Goal: Task Accomplishment & Management: Manage account settings

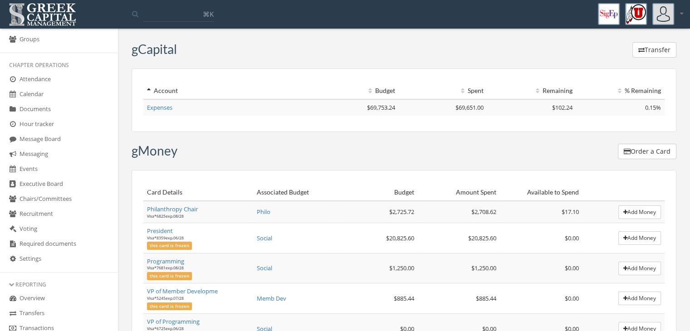
scroll to position [136, 0]
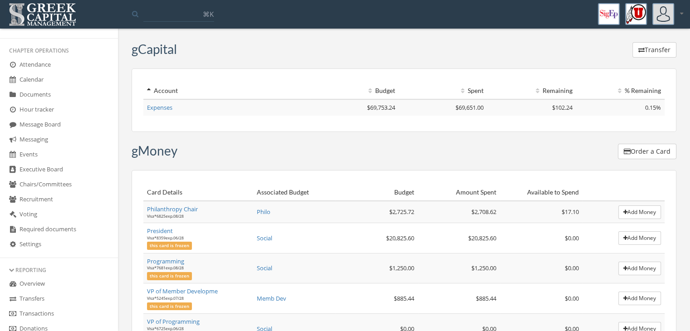
click at [51, 280] on link "Overview" at bounding box center [59, 284] width 118 height 15
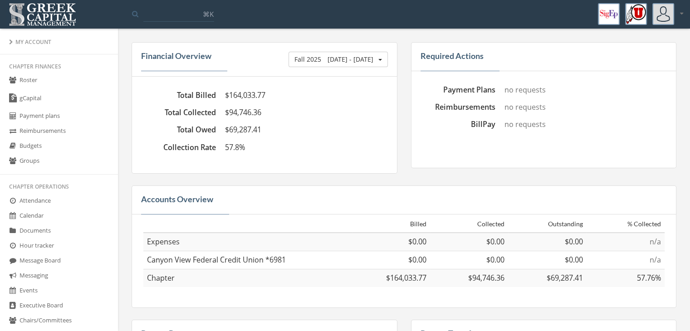
click at [76, 76] on link "Roster" at bounding box center [59, 80] width 118 height 15
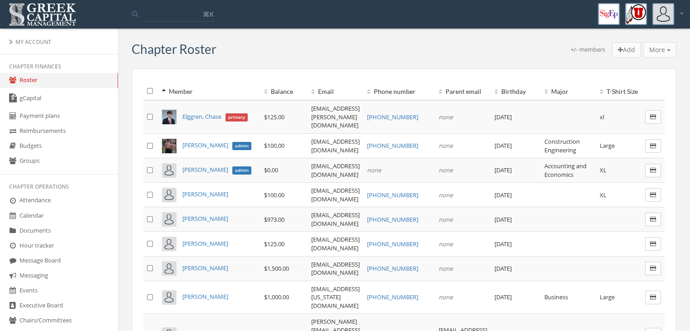
click at [74, 91] on link "gCapital" at bounding box center [59, 98] width 118 height 21
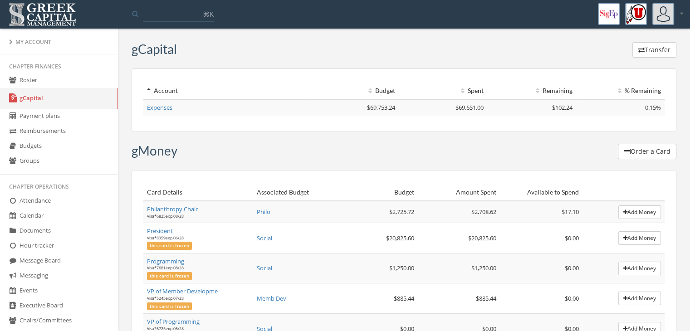
click at [79, 75] on link "Roster" at bounding box center [59, 80] width 118 height 15
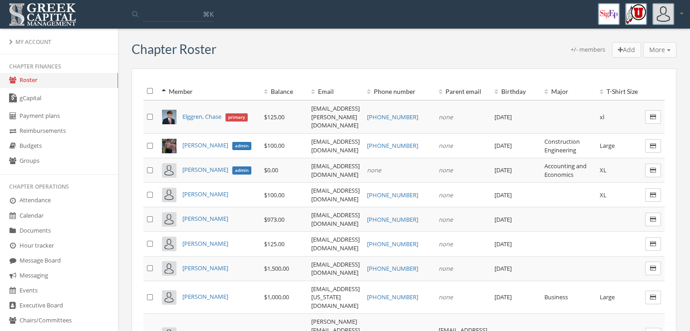
click at [260, 86] on th "Balance" at bounding box center [283, 92] width 47 height 18
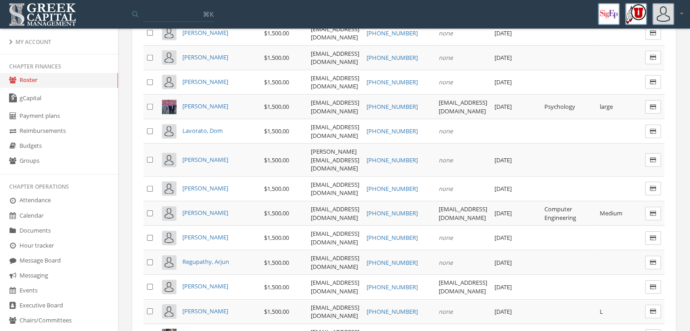
scroll to position [2774, 0]
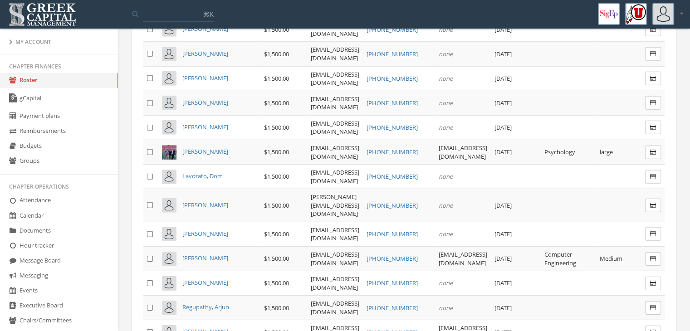
click at [72, 126] on link "Reimbursements" at bounding box center [59, 131] width 118 height 15
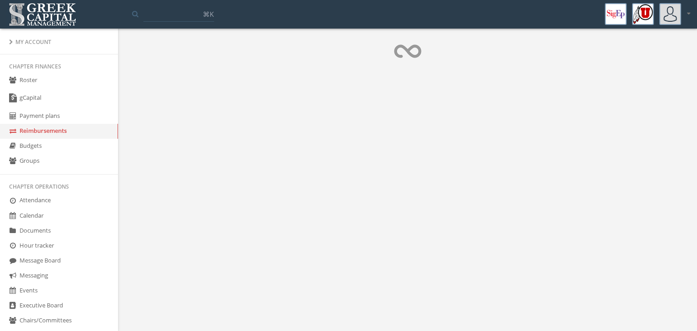
click at [72, 126] on link "Reimbursements" at bounding box center [59, 131] width 118 height 15
click at [71, 112] on link "Payment plans" at bounding box center [59, 116] width 118 height 15
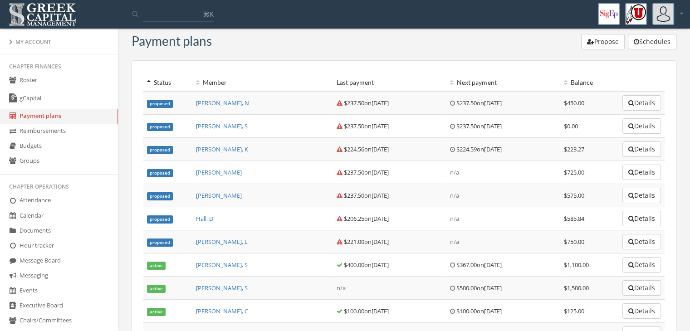
scroll to position [7, 0]
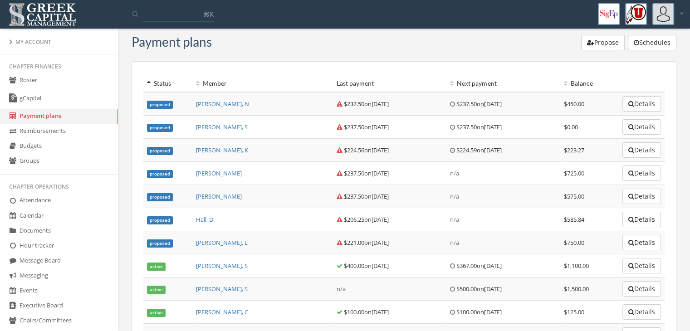
click at [66, 146] on link "Budgets" at bounding box center [59, 146] width 118 height 15
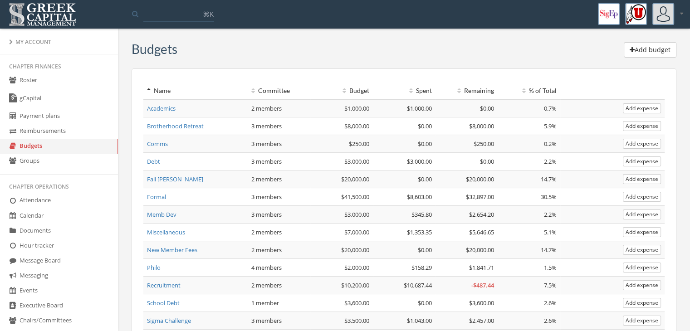
click at [60, 78] on link "Roster" at bounding box center [59, 80] width 118 height 15
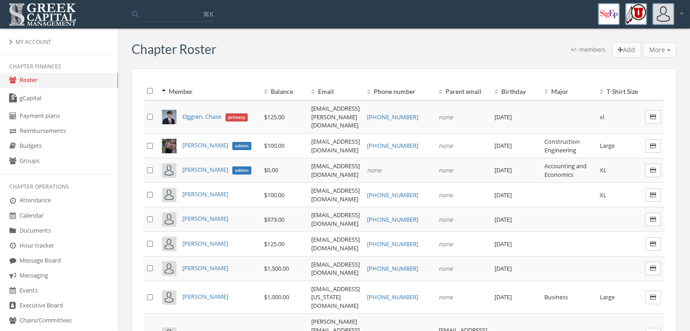
click at [260, 91] on th "Balance" at bounding box center [283, 92] width 47 height 18
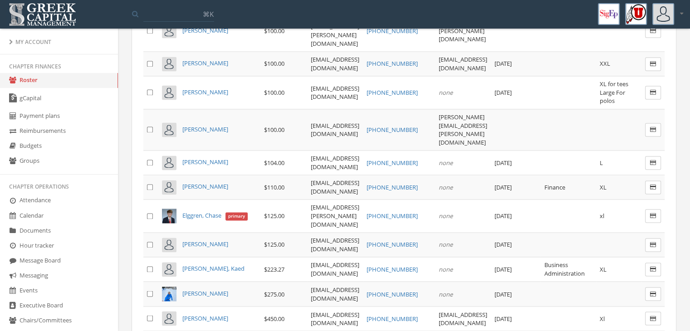
scroll to position [1497, 0]
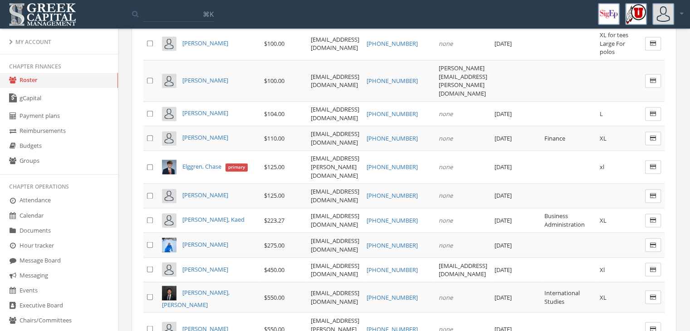
click at [151, 126] on td at bounding box center [150, 114] width 15 height 24
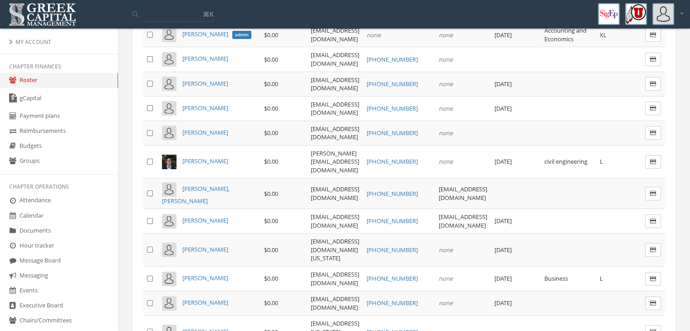
scroll to position [0, 0]
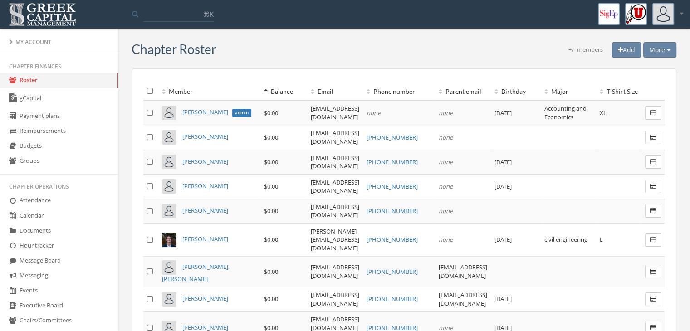
click at [657, 53] on span "More" at bounding box center [657, 49] width 16 height 9
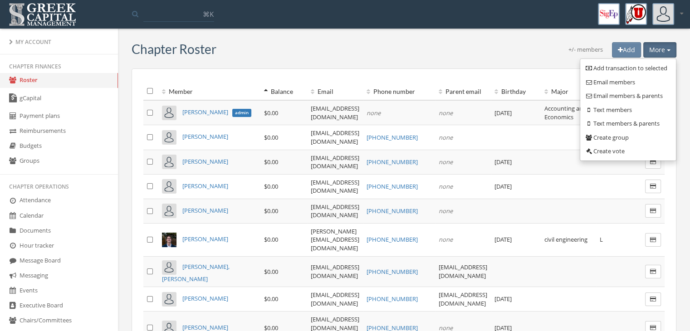
click at [625, 108] on link "Text members" at bounding box center [627, 110] width 89 height 14
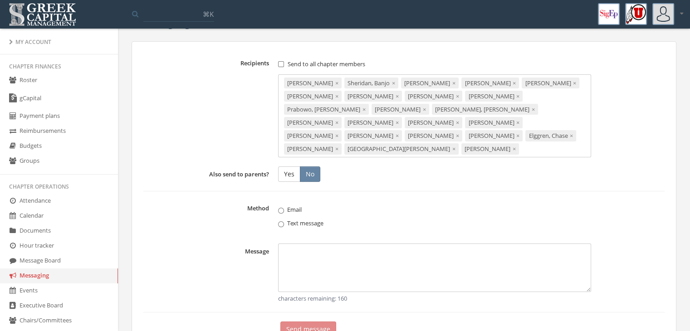
scroll to position [42, 0]
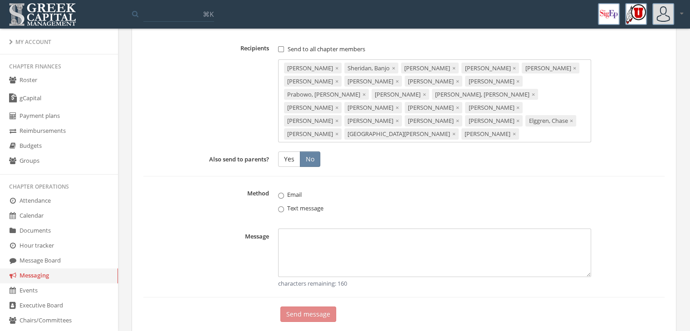
click at [314, 229] on textarea "Message" at bounding box center [434, 253] width 313 height 49
type textarea "*"
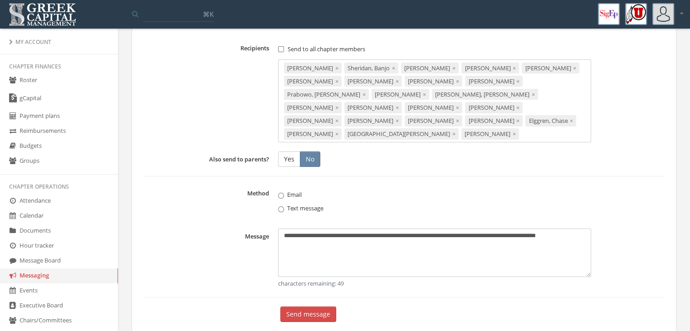
type textarea "**********"
click at [329, 307] on button "Send message" at bounding box center [308, 314] width 56 height 15
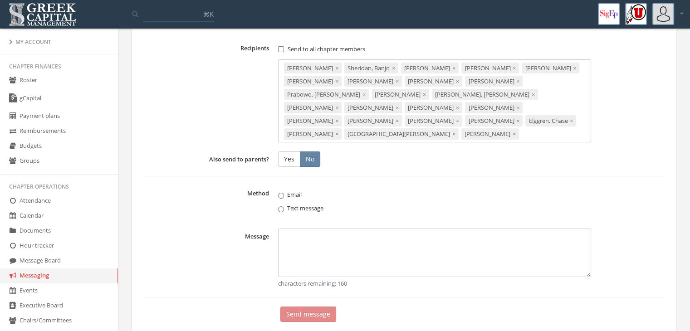
click at [52, 83] on link "Roster" at bounding box center [59, 80] width 118 height 15
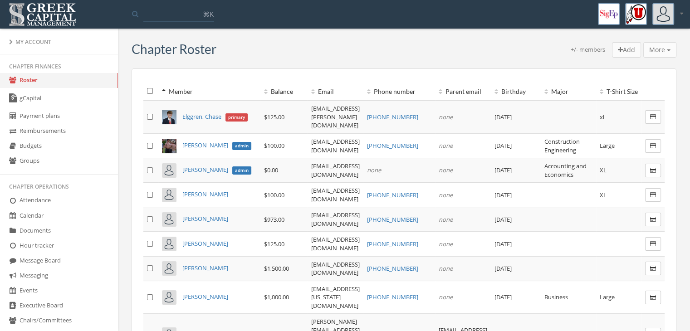
click at [260, 88] on th "Balance" at bounding box center [283, 92] width 47 height 18
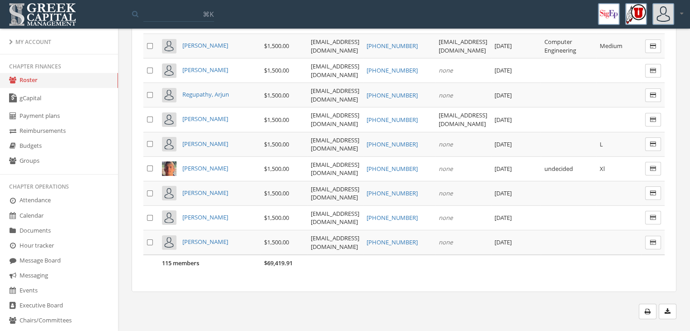
scroll to position [3137, 0]
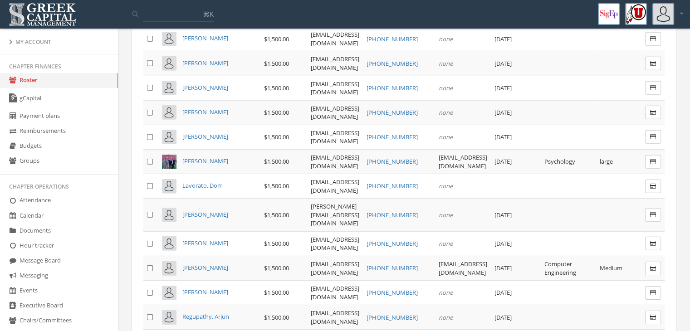
scroll to position [2729, 0]
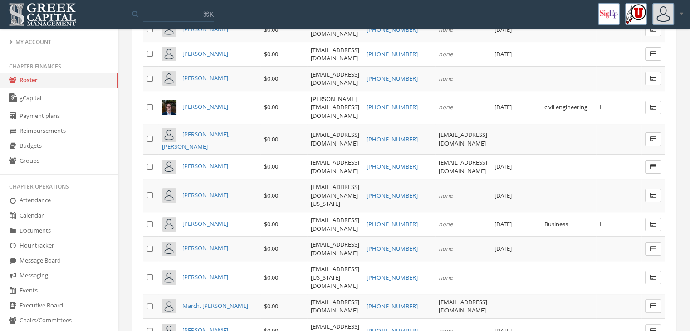
scroll to position [0, 0]
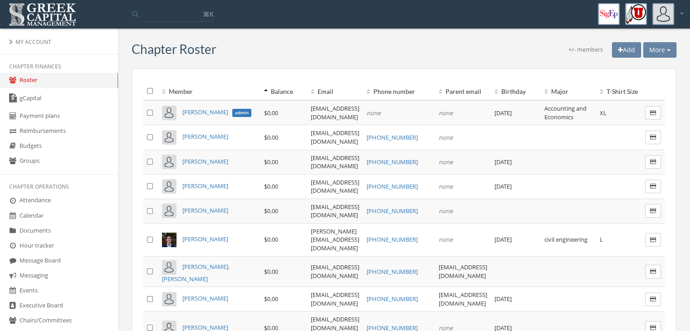
drag, startPoint x: 669, startPoint y: 49, endPoint x: 664, endPoint y: 51, distance: 5.9
click at [664, 51] on button "More" at bounding box center [659, 49] width 33 height 15
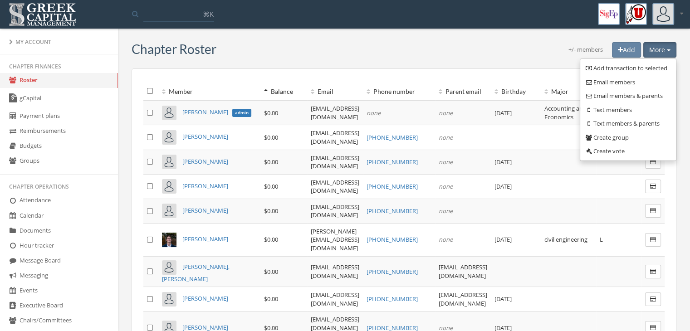
click at [643, 109] on link "Text members" at bounding box center [627, 110] width 89 height 14
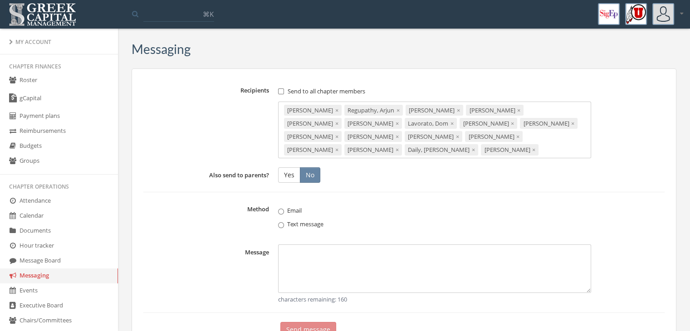
click at [446, 264] on textarea "Message" at bounding box center [434, 268] width 313 height 49
type textarea "**********"
click at [318, 324] on button "Send message" at bounding box center [308, 329] width 56 height 15
click at [57, 86] on link "Roster" at bounding box center [59, 80] width 118 height 15
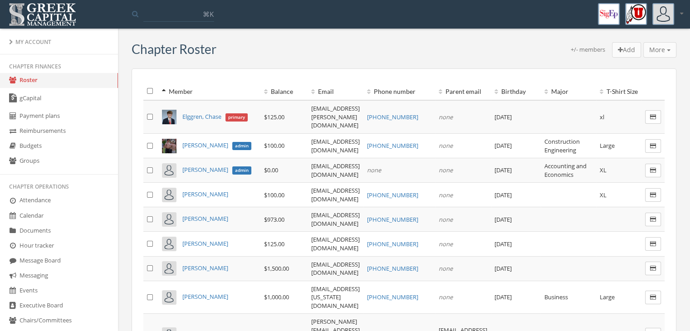
click at [260, 90] on th "Balance" at bounding box center [283, 92] width 47 height 18
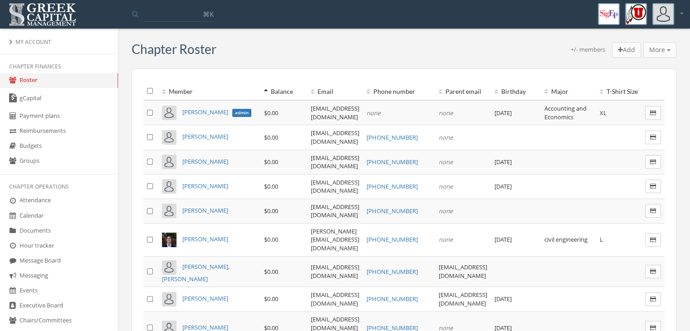
click at [176, 12] on input at bounding box center [178, 13] width 71 height 16
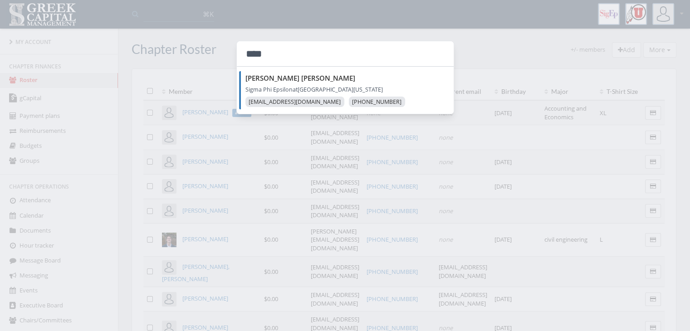
type input "****"
click at [304, 78] on header "mason whipple" at bounding box center [349, 77] width 208 height 9
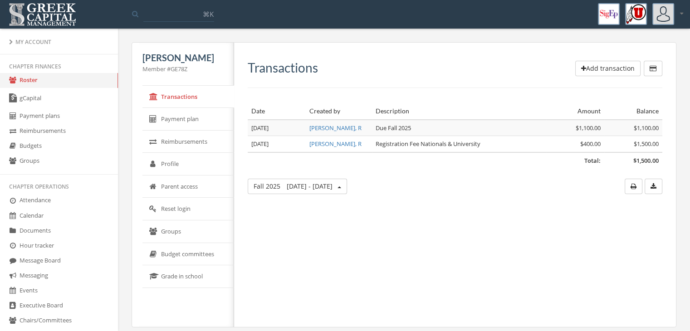
click at [211, 123] on link "Payment plan" at bounding box center [188, 119] width 92 height 23
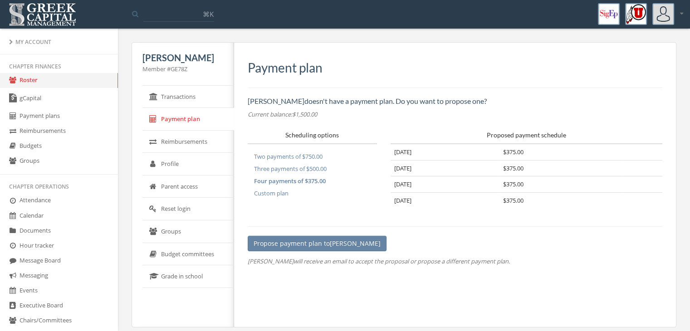
click at [281, 192] on button "Custom plan" at bounding box center [271, 193] width 47 height 12
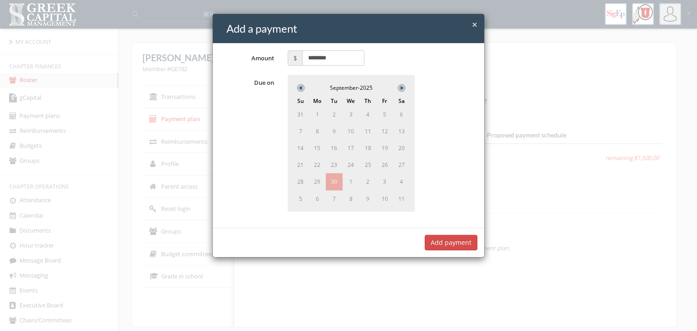
drag, startPoint x: 339, startPoint y: 55, endPoint x: 303, endPoint y: 56, distance: 36.3
click at [303, 56] on input "********" at bounding box center [333, 57] width 62 height 15
click at [344, 181] on span "1" at bounding box center [350, 181] width 17 height 17
click at [352, 181] on span "1" at bounding box center [350, 181] width 17 height 17
type input "***"
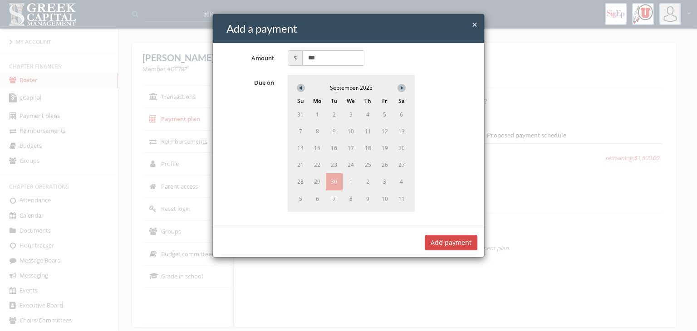
click at [399, 88] on button at bounding box center [401, 88] width 8 height 8
click at [356, 115] on span "1" at bounding box center [350, 114] width 15 height 15
click at [452, 241] on button "Add payment" at bounding box center [451, 242] width 53 height 15
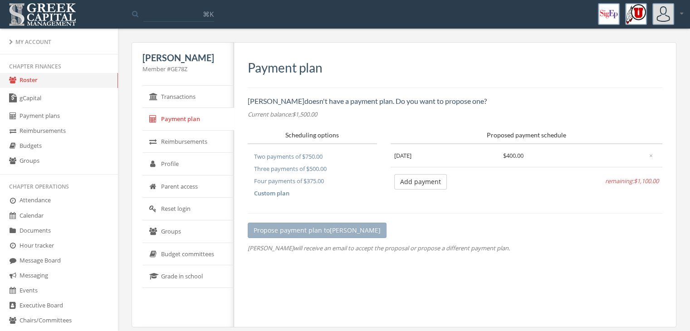
click at [422, 181] on button "Add payment" at bounding box center [420, 181] width 53 height 15
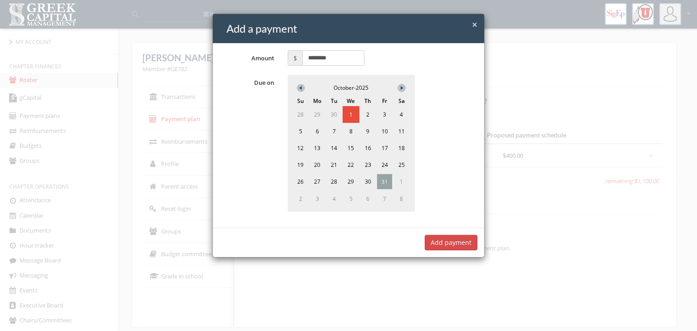
click at [388, 181] on span "31" at bounding box center [384, 181] width 15 height 15
drag, startPoint x: 337, startPoint y: 63, endPoint x: 301, endPoint y: 66, distance: 36.0
click at [301, 66] on div "Amount $ ******** Due on October - 2025 Su Mo Tu We Th Fr Sa 28 29 30 1 2 3 4 5…" at bounding box center [348, 136] width 271 height 184
click at [354, 147] on span "15" at bounding box center [350, 148] width 17 height 17
type input "***"
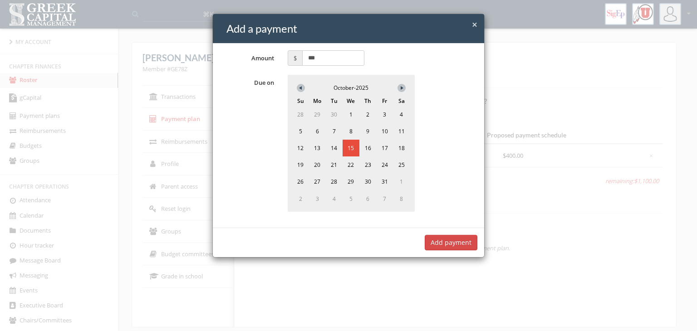
click at [449, 237] on button "Add payment" at bounding box center [451, 242] width 53 height 15
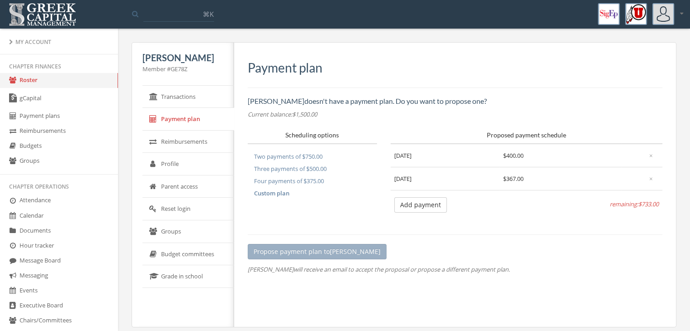
click at [418, 207] on button "Add payment" at bounding box center [420, 204] width 53 height 15
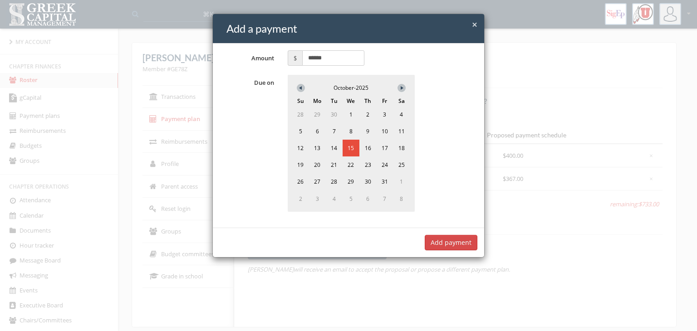
drag, startPoint x: 335, startPoint y: 62, endPoint x: 292, endPoint y: 57, distance: 42.9
click at [292, 57] on span "$ ******" at bounding box center [326, 57] width 77 height 15
type input "***"
click at [397, 90] on div "October - 2025" at bounding box center [351, 87] width 118 height 17
click at [399, 88] on button at bounding box center [401, 88] width 8 height 8
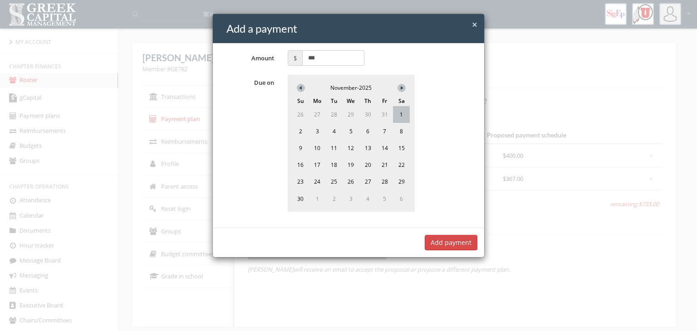
click at [395, 115] on span "1" at bounding box center [401, 114] width 17 height 17
click at [457, 238] on button "Add payment" at bounding box center [451, 242] width 53 height 15
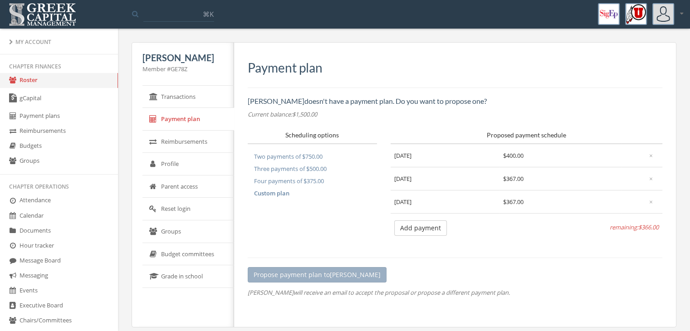
click at [422, 226] on button "Add payment" at bounding box center [420, 227] width 53 height 15
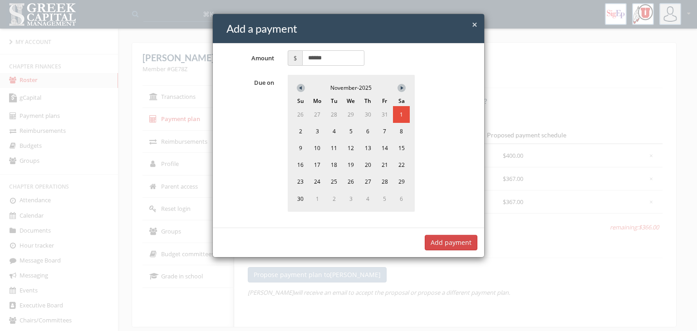
click at [403, 88] on icon at bounding box center [403, 88] width 5 height 4
click at [316, 117] on span "1" at bounding box center [317, 114] width 17 height 17
click at [448, 238] on button "Add payment" at bounding box center [451, 242] width 53 height 15
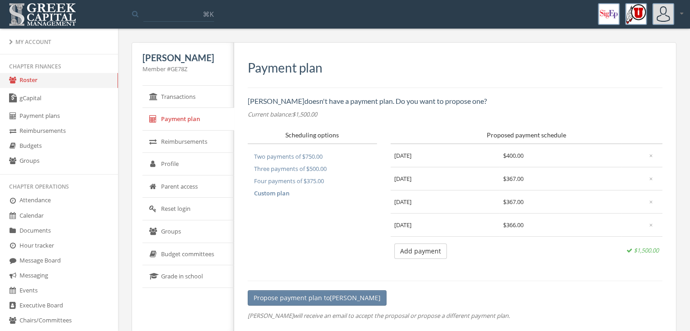
click at [313, 291] on button "Propose payment plan to mason" at bounding box center [317, 297] width 139 height 15
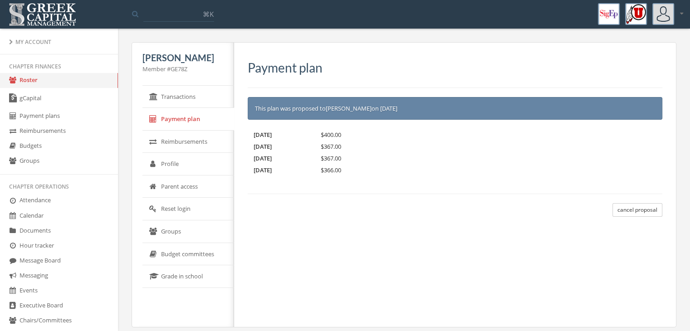
click at [85, 83] on link "Roster" at bounding box center [59, 80] width 118 height 15
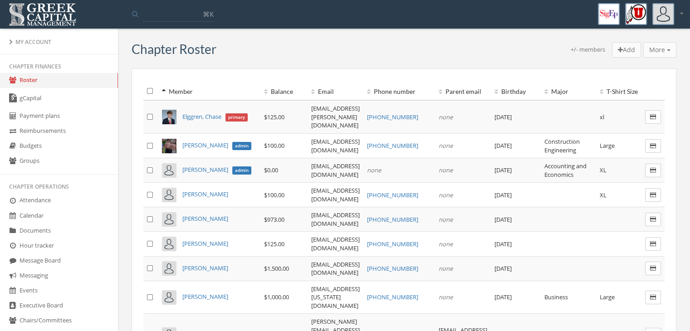
click at [260, 93] on th "Balance" at bounding box center [283, 92] width 47 height 18
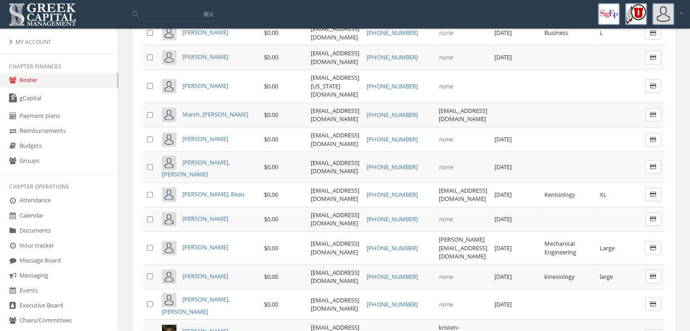
scroll to position [544, 0]
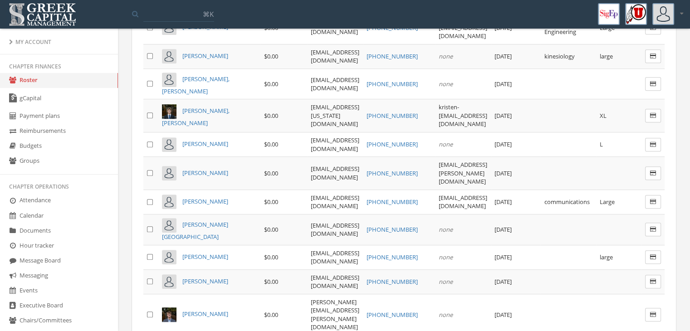
click at [85, 99] on link "gCapital" at bounding box center [59, 98] width 118 height 21
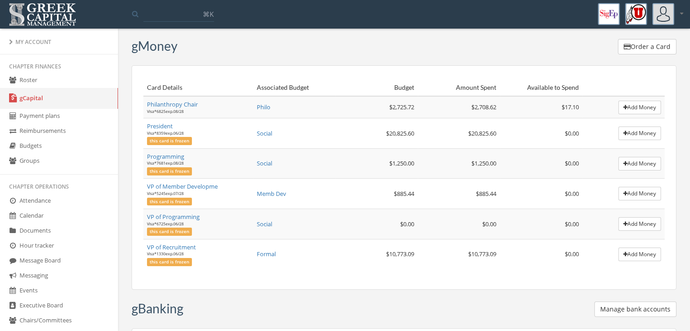
scroll to position [122, 0]
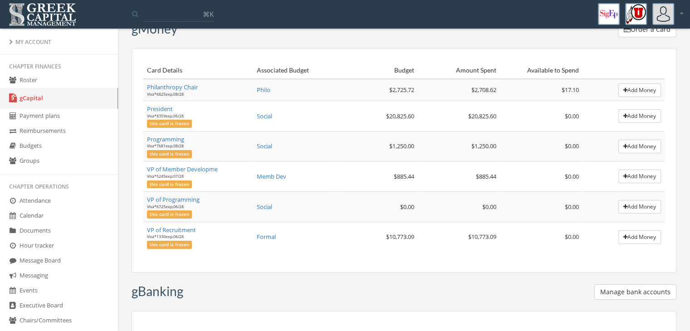
click at [31, 79] on link "Roster" at bounding box center [59, 80] width 118 height 15
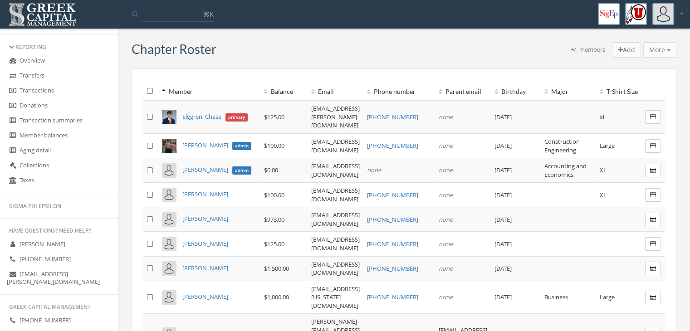
scroll to position [286, 0]
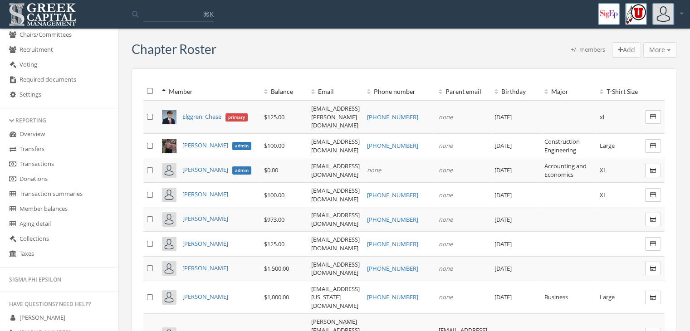
click at [20, 133] on link "Overview" at bounding box center [59, 134] width 118 height 15
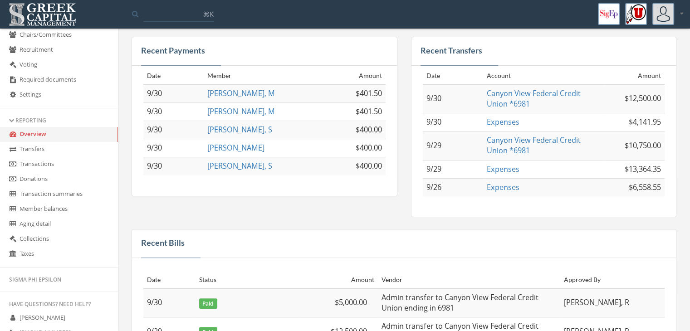
scroll to position [408, 0]
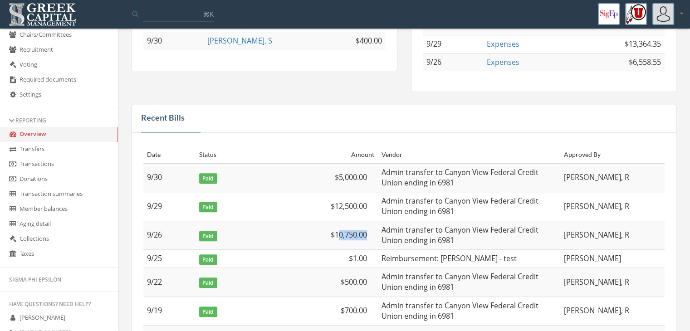
drag, startPoint x: 339, startPoint y: 230, endPoint x: 377, endPoint y: 234, distance: 38.8
click at [377, 234] on td "$10,750.00" at bounding box center [339, 235] width 78 height 29
click at [338, 227] on td "$10,750.00" at bounding box center [339, 235] width 78 height 29
drag, startPoint x: 333, startPoint y: 203, endPoint x: 371, endPoint y: 202, distance: 37.2
click at [371, 202] on td "$12,500.00" at bounding box center [339, 206] width 78 height 29
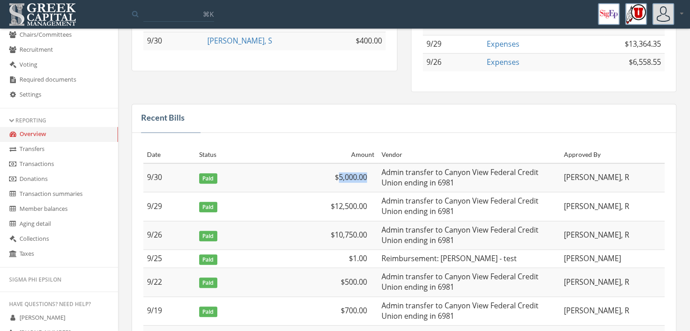
drag, startPoint x: 346, startPoint y: 176, endPoint x: 374, endPoint y: 182, distance: 29.4
click at [373, 182] on td "$5,000.00" at bounding box center [339, 177] width 78 height 29
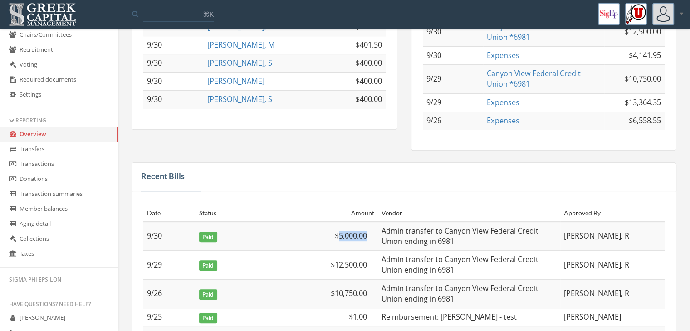
scroll to position [454, 0]
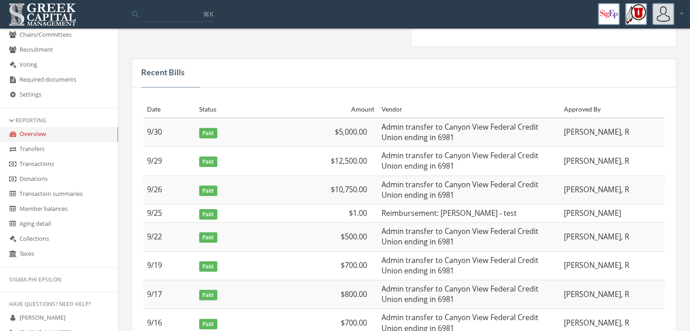
click at [347, 156] on span "$12,500.00" at bounding box center [349, 161] width 36 height 10
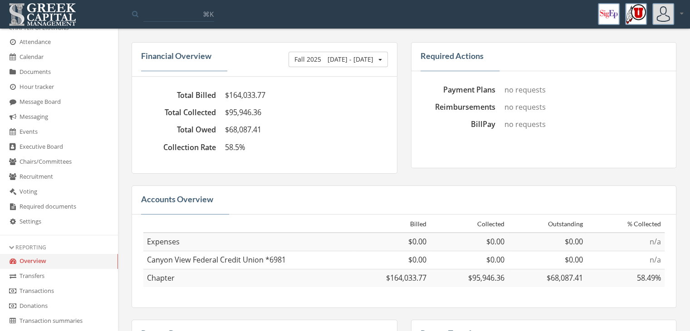
scroll to position [14, 0]
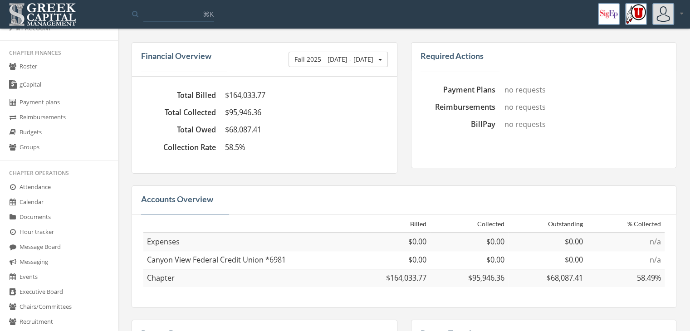
click at [51, 68] on link "Roster" at bounding box center [59, 66] width 118 height 15
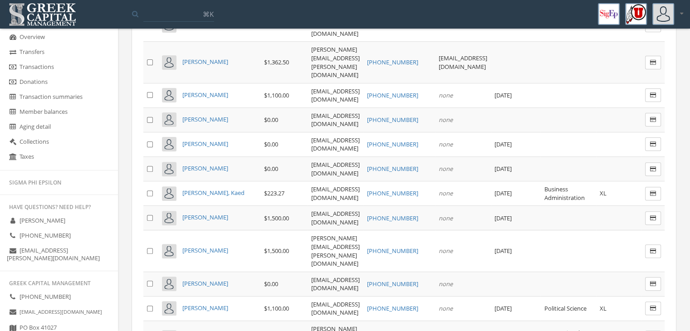
scroll to position [331, 0]
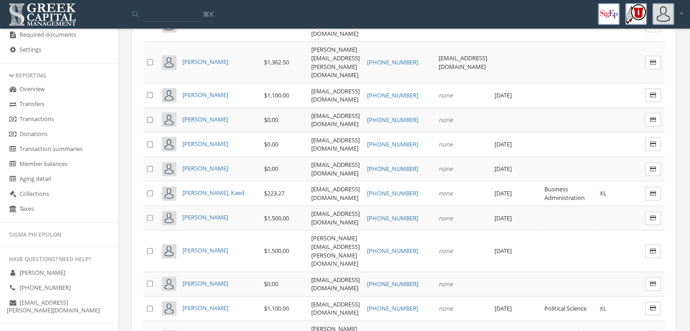
click at [42, 113] on link "Transactions" at bounding box center [59, 119] width 118 height 15
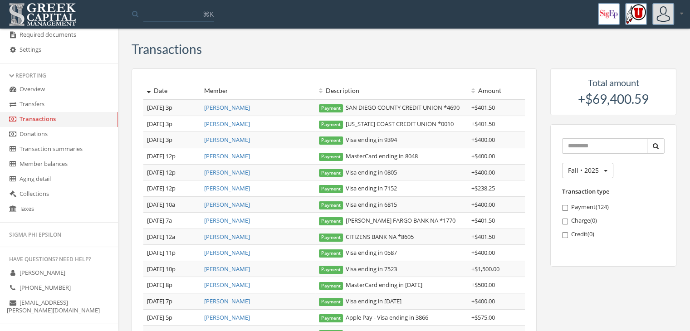
scroll to position [45, 0]
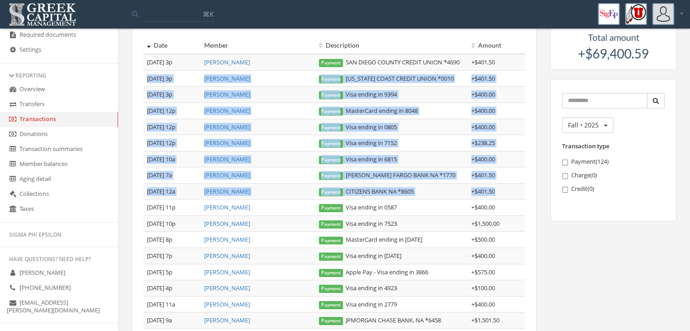
drag, startPoint x: 500, startPoint y: 195, endPoint x: 497, endPoint y: 60, distance: 135.7
click at [497, 60] on tbody "[DATE] 3p [PERSON_NAME] Payment [GEOGRAPHIC_DATA] CREDIT UNION *4690 + $401.50 …" at bounding box center [333, 260] width 381 height 412
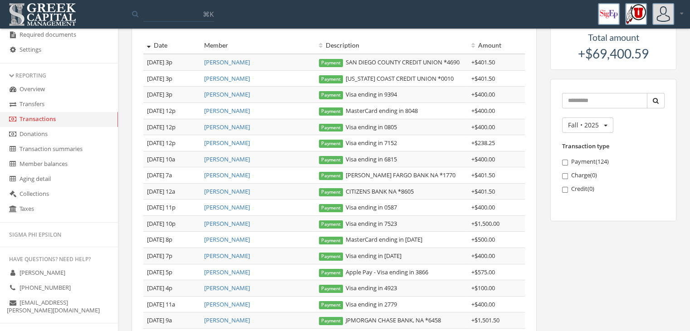
click at [546, 127] on div "Total amount + $69,400.59 Fall • 2025 Spring • 2026 Fall • 2025 Spring • 2025 F…" at bounding box center [613, 128] width 140 height 210
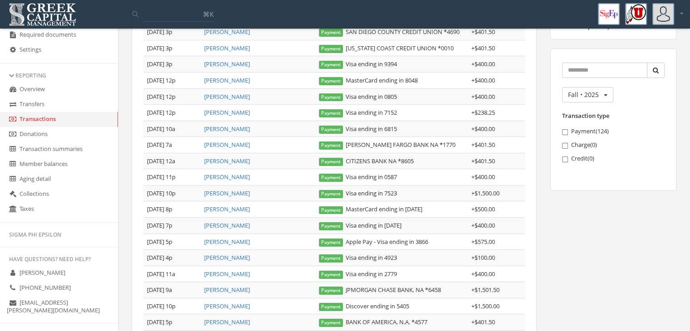
scroll to position [91, 0]
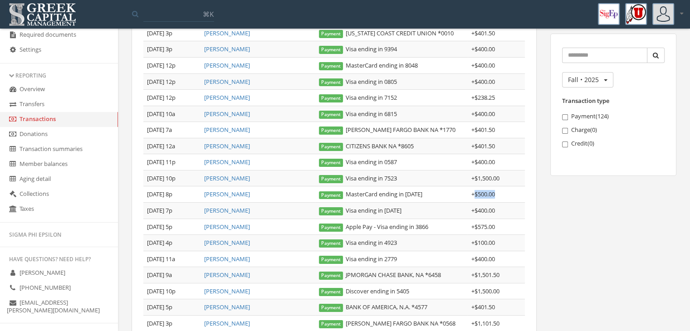
drag, startPoint x: 474, startPoint y: 191, endPoint x: 506, endPoint y: 191, distance: 32.2
click at [506, 191] on td "+ $500.00" at bounding box center [496, 194] width 57 height 16
click at [495, 209] on span "+ $400.00" at bounding box center [483, 210] width 24 height 8
drag, startPoint x: 470, startPoint y: 210, endPoint x: 496, endPoint y: 209, distance: 25.9
click at [496, 209] on td "+ $400.00" at bounding box center [496, 211] width 57 height 16
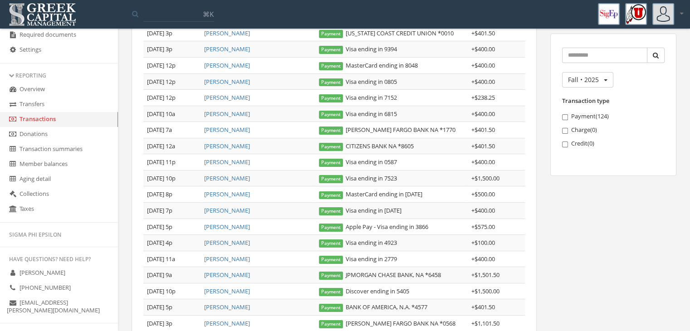
click at [481, 227] on span "+ $575.00" at bounding box center [483, 227] width 24 height 8
drag, startPoint x: 470, startPoint y: 224, endPoint x: 483, endPoint y: 223, distance: 12.7
click at [483, 223] on td "+ $575.00" at bounding box center [496, 227] width 57 height 16
click at [490, 223] on span "+ $575.00" at bounding box center [483, 227] width 24 height 8
drag, startPoint x: 477, startPoint y: 224, endPoint x: 490, endPoint y: 225, distance: 13.2
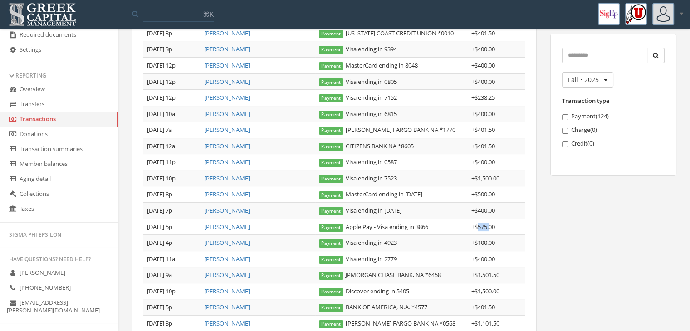
click at [490, 225] on span "+ $575.00" at bounding box center [483, 227] width 24 height 8
click at [477, 224] on span "+ $575.00" at bounding box center [483, 227] width 24 height 8
drag, startPoint x: 475, startPoint y: 224, endPoint x: 494, endPoint y: 224, distance: 19.1
click at [494, 224] on span "+ $575.00" at bounding box center [483, 227] width 24 height 8
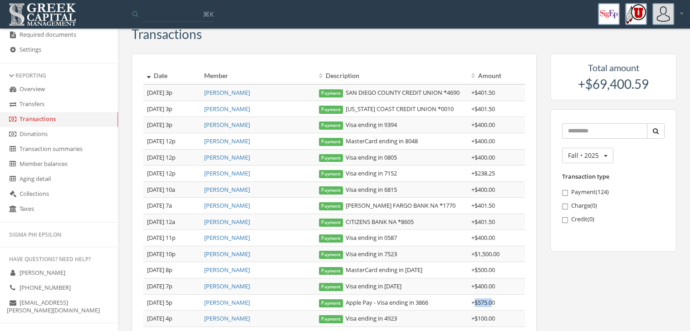
scroll to position [0, 0]
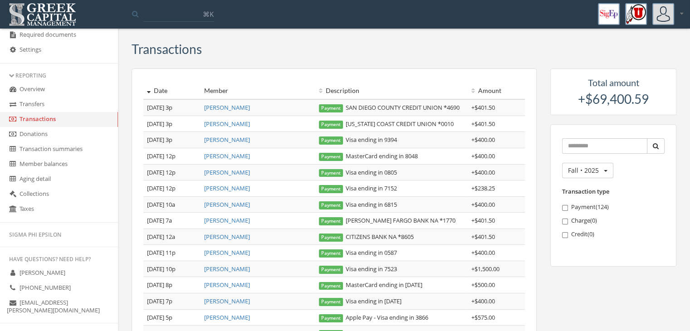
click at [412, 44] on div "Transactions" at bounding box center [404, 51] width 545 height 18
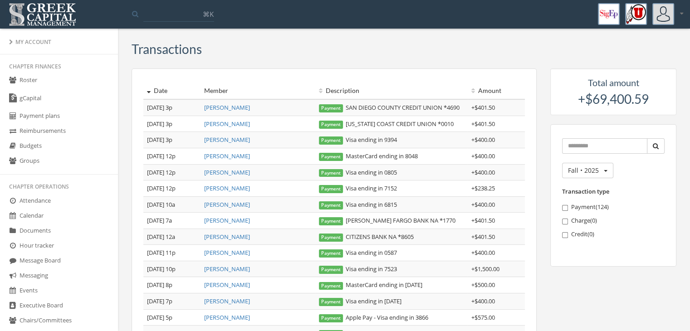
click at [59, 82] on link "Roster" at bounding box center [59, 80] width 118 height 15
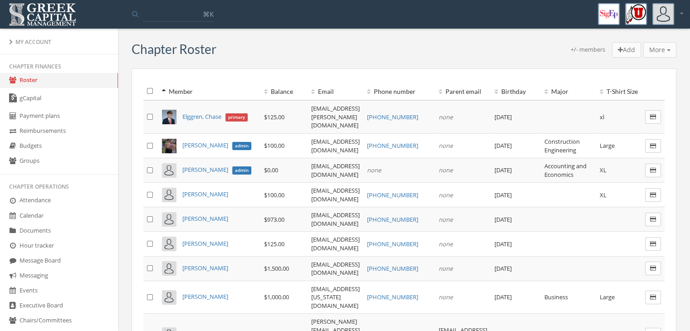
click at [198, 112] on span "Elggren, Chase" at bounding box center [201, 116] width 39 height 8
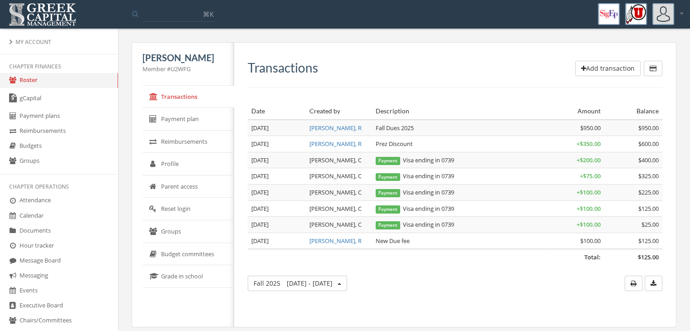
click at [82, 115] on link "Payment plans" at bounding box center [59, 116] width 118 height 15
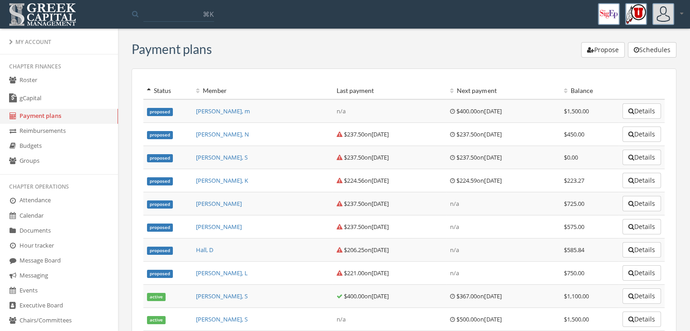
click at [602, 52] on button "Propose" at bounding box center [603, 49] width 44 height 15
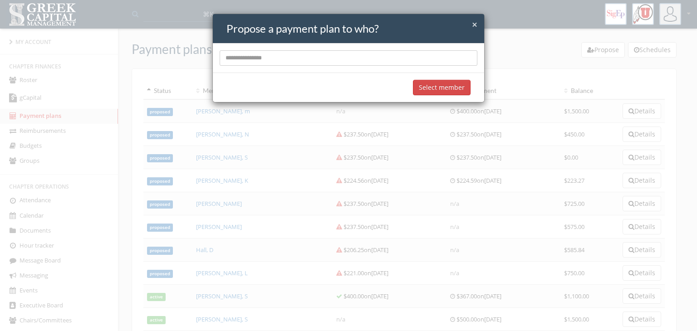
click at [444, 60] on input "text" at bounding box center [349, 57] width 258 height 15
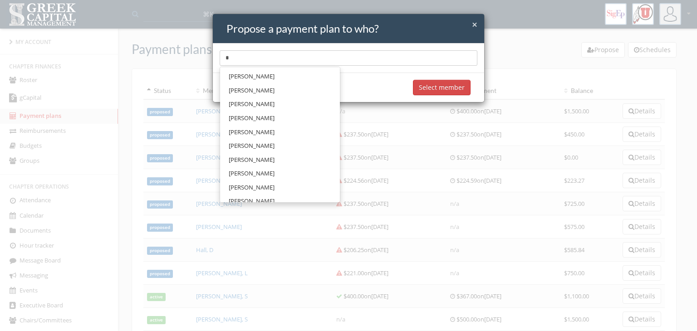
type input "**"
type input "**********"
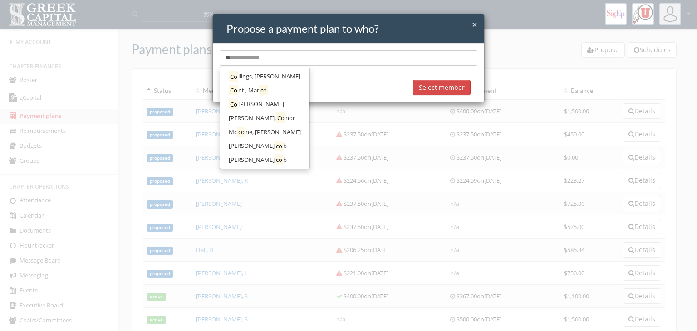
type input "***"
type input "**********"
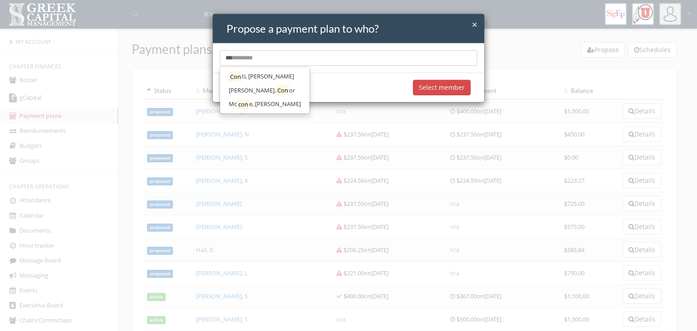
type input "****"
type input "***"
type input "**********"
type input "***"
click at [269, 91] on link "[PERSON_NAME], Con or" at bounding box center [264, 90] width 83 height 14
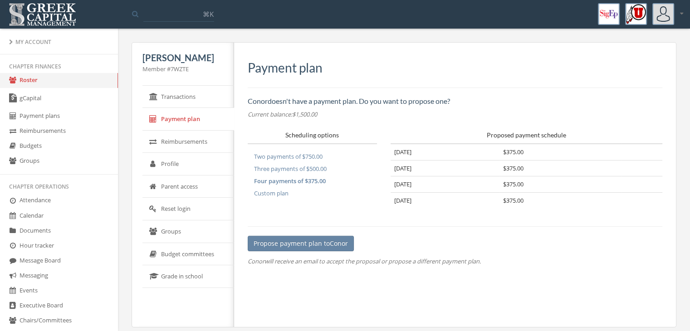
click at [270, 193] on button "Custom plan" at bounding box center [271, 193] width 47 height 12
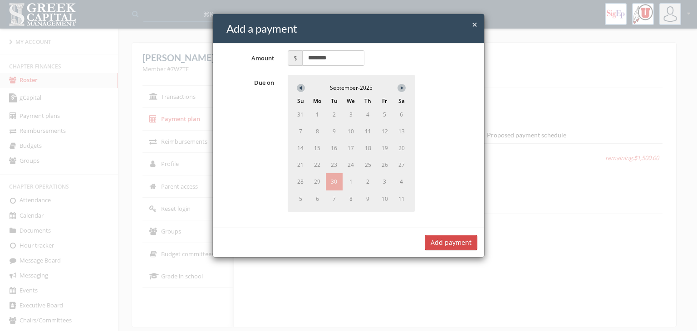
drag, startPoint x: 339, startPoint y: 59, endPoint x: 292, endPoint y: 60, distance: 46.7
click at [292, 60] on span "$ ********" at bounding box center [326, 57] width 77 height 15
type input "***"
click at [400, 89] on button at bounding box center [401, 88] width 8 height 8
click at [352, 112] on span "1" at bounding box center [350, 114] width 15 height 15
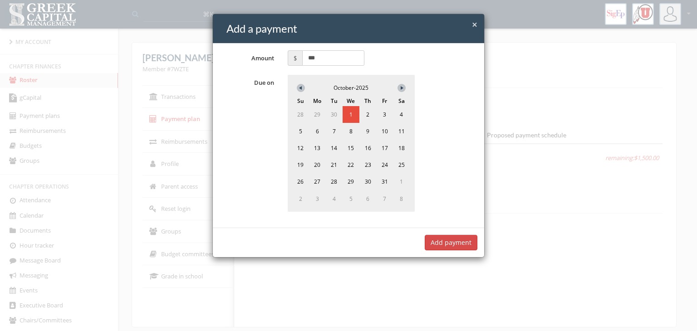
click at [450, 241] on button "Add payment" at bounding box center [451, 242] width 53 height 15
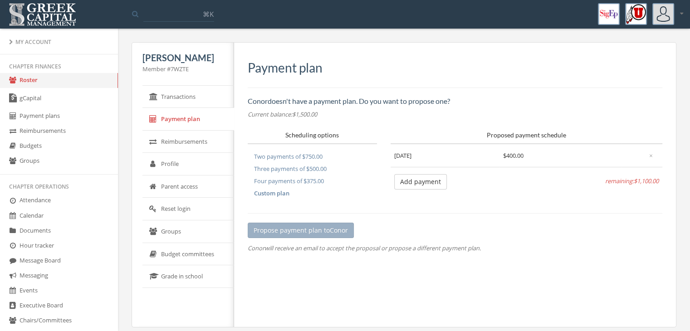
click at [405, 182] on button "Add payment" at bounding box center [420, 181] width 53 height 15
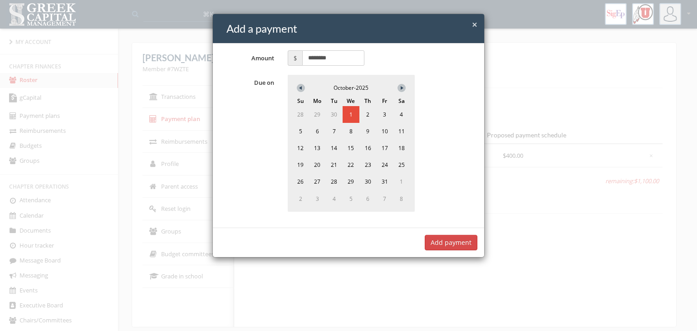
click at [474, 22] on span "×" at bounding box center [474, 24] width 5 height 13
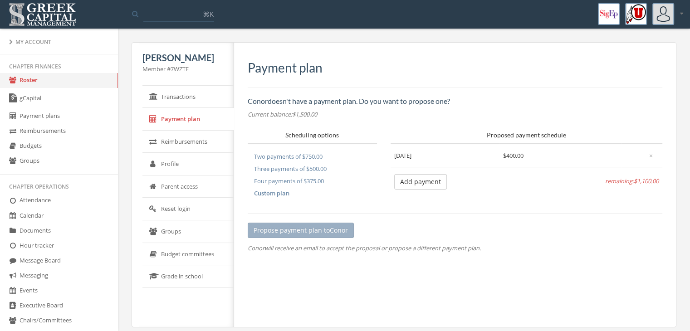
click at [425, 180] on button "Add payment" at bounding box center [420, 181] width 53 height 15
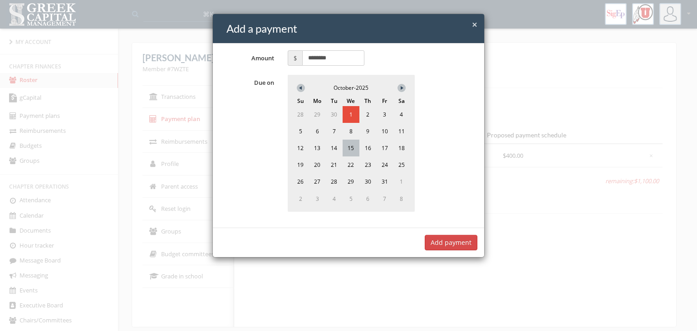
click at [351, 148] on span "15" at bounding box center [350, 148] width 17 height 17
drag, startPoint x: 348, startPoint y: 58, endPoint x: 294, endPoint y: 66, distance: 54.1
click at [294, 66] on div "Amount $ ******** Due on October - 2025 Su Mo Tu We Th Fr Sa 28 29 30 1 2 3 4 5…" at bounding box center [348, 136] width 271 height 184
type input "***"
click at [445, 242] on button "Add payment" at bounding box center [451, 242] width 53 height 15
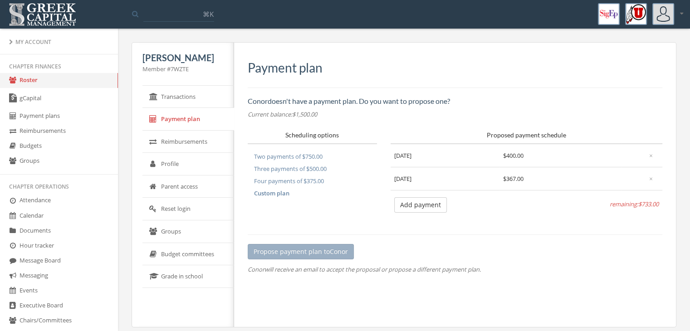
click at [432, 206] on button "Add payment" at bounding box center [420, 204] width 53 height 15
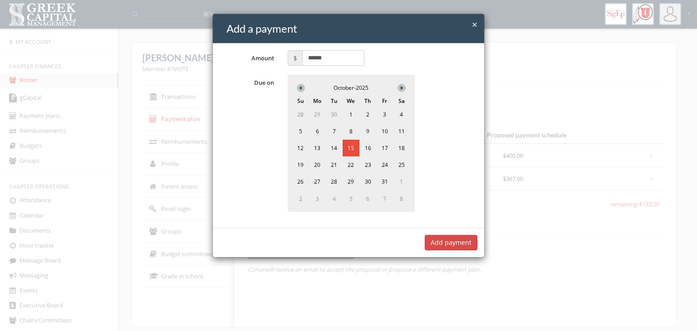
click at [399, 89] on button at bounding box center [401, 88] width 8 height 8
click at [396, 108] on span "1" at bounding box center [401, 114] width 15 height 15
drag, startPoint x: 342, startPoint y: 59, endPoint x: 289, endPoint y: 61, distance: 52.7
click at [289, 61] on span "$ ******" at bounding box center [326, 57] width 77 height 15
type input "***"
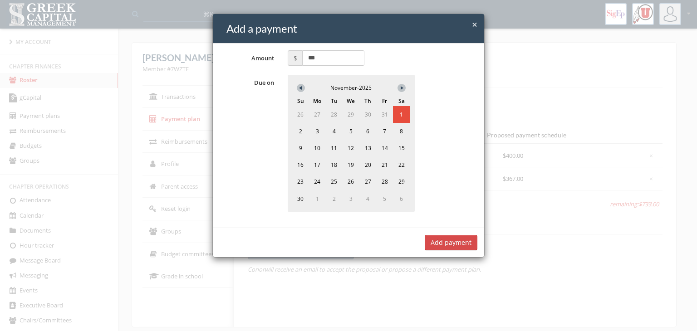
click at [449, 244] on button "Add payment" at bounding box center [451, 242] width 53 height 15
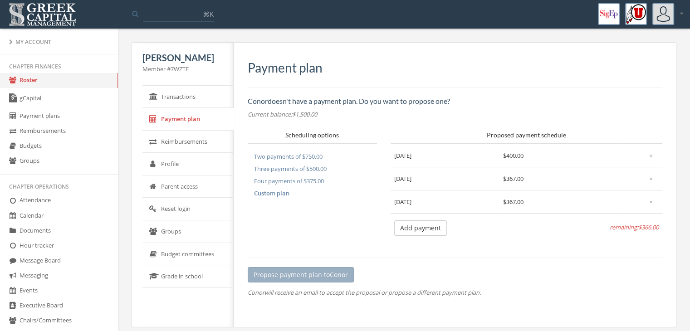
click at [415, 227] on button "Add payment" at bounding box center [420, 227] width 53 height 15
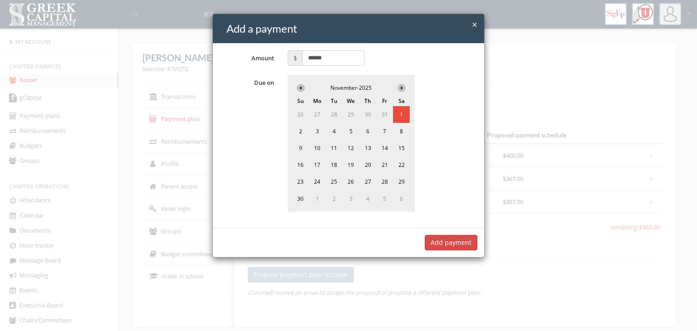
click at [399, 83] on div "November - 2025" at bounding box center [351, 87] width 118 height 17
click at [401, 88] on icon at bounding box center [403, 88] width 5 height 4
click at [320, 114] on span "1" at bounding box center [316, 114] width 15 height 15
click at [448, 248] on button "Add payment" at bounding box center [451, 242] width 53 height 15
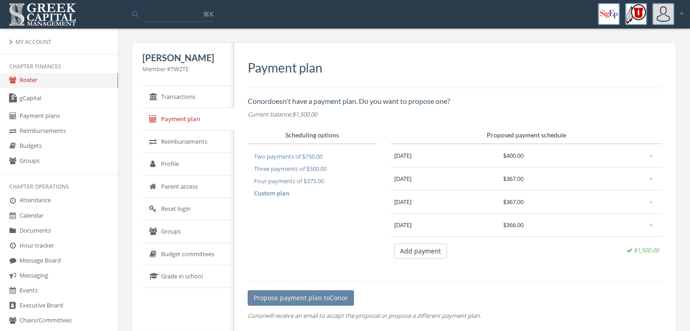
click at [321, 300] on button "Propose payment plan to Conor" at bounding box center [301, 297] width 106 height 15
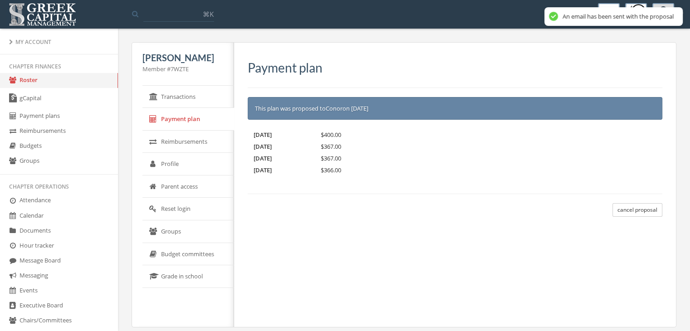
click at [27, 79] on link "Roster" at bounding box center [59, 80] width 118 height 15
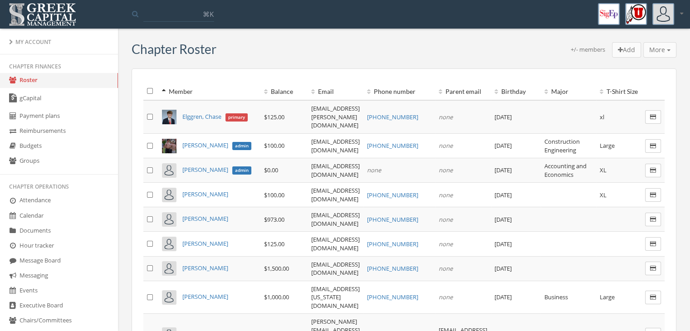
click at [260, 94] on th "Balance" at bounding box center [283, 92] width 47 height 18
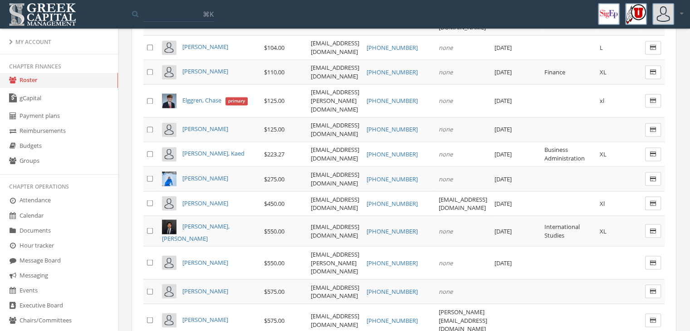
scroll to position [1633, 0]
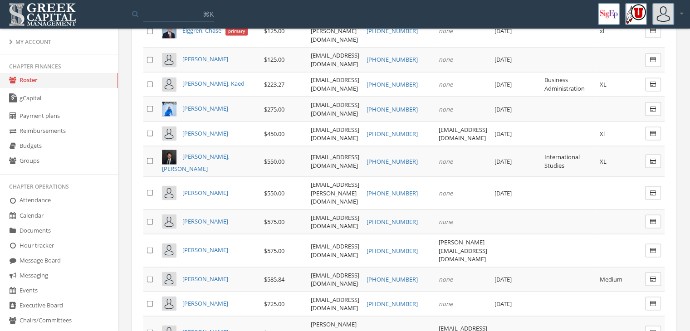
drag, startPoint x: 221, startPoint y: 100, endPoint x: 240, endPoint y: 101, distance: 19.1
click at [264, 6] on span "$110.00" at bounding box center [274, 2] width 20 height 8
click at [260, 15] on td "$110.00" at bounding box center [283, 2] width 47 height 24
click at [260, 48] on td "$125.00" at bounding box center [283, 31] width 47 height 33
drag, startPoint x: 223, startPoint y: 131, endPoint x: 239, endPoint y: 128, distance: 16.5
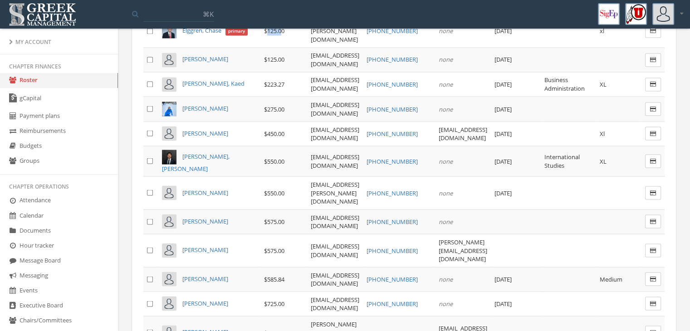
click at [264, 35] on span "$125.00" at bounding box center [274, 31] width 20 height 8
click at [260, 48] on td "$125.00" at bounding box center [283, 31] width 47 height 33
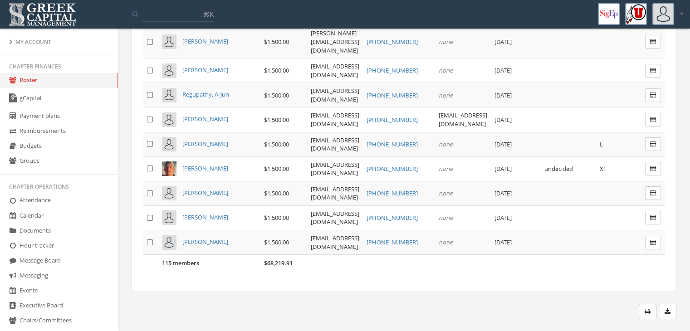
scroll to position [3092, 0]
drag, startPoint x: 689, startPoint y: 278, endPoint x: 695, endPoint y: 303, distance: 26.4
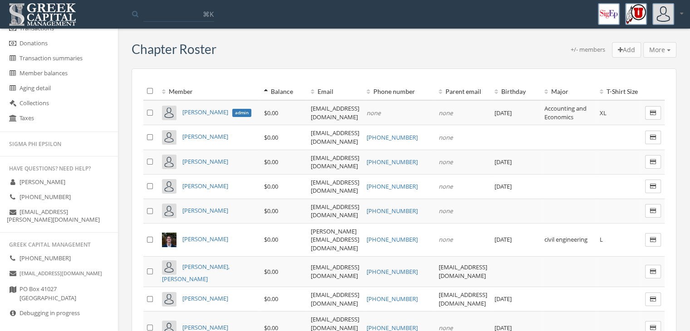
scroll to position [240, 0]
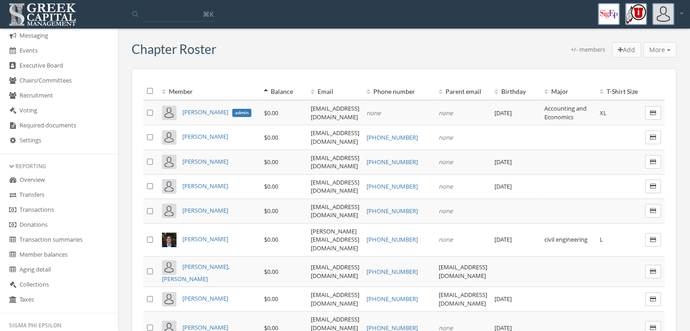
click at [65, 178] on link "Overview" at bounding box center [59, 180] width 118 height 15
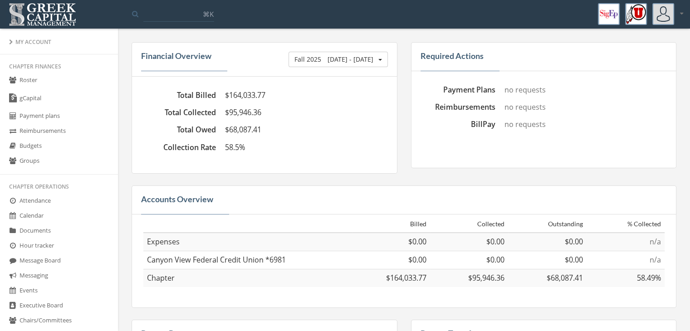
click at [66, 79] on link "Roster" at bounding box center [59, 80] width 118 height 15
